Goal: Find specific page/section: Find specific page/section

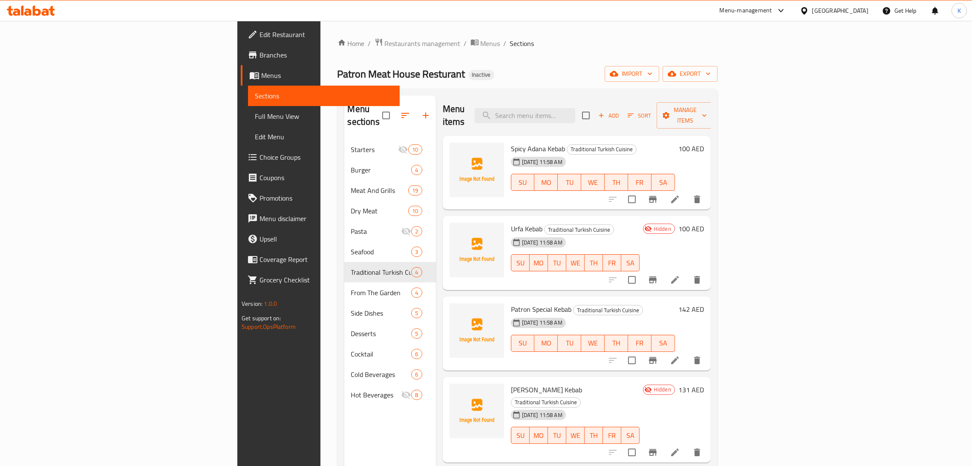
click at [27, 1] on div "Menu-management [GEOGRAPHIC_DATA] Get Help K" at bounding box center [486, 10] width 972 height 20
click at [27, 3] on div at bounding box center [31, 10] width 62 height 17
click at [27, 6] on icon at bounding box center [31, 11] width 48 height 10
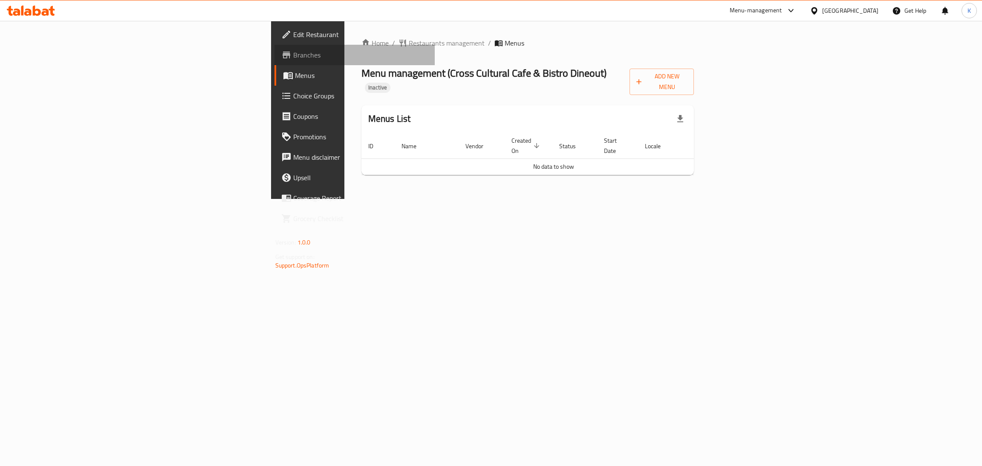
click at [293, 54] on span "Branches" at bounding box center [360, 55] width 135 height 10
